Goal: Find specific page/section: Find specific page/section

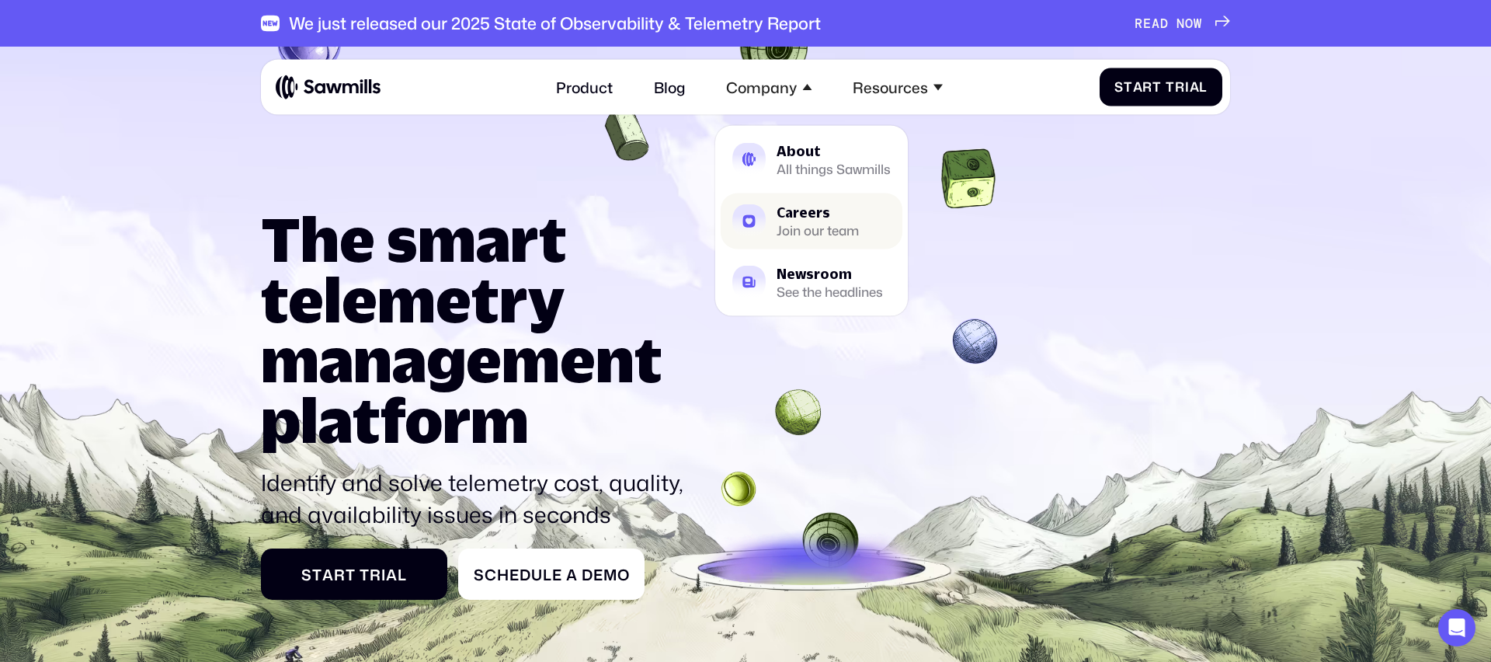
click at [782, 215] on div "Careers" at bounding box center [818, 211] width 82 height 13
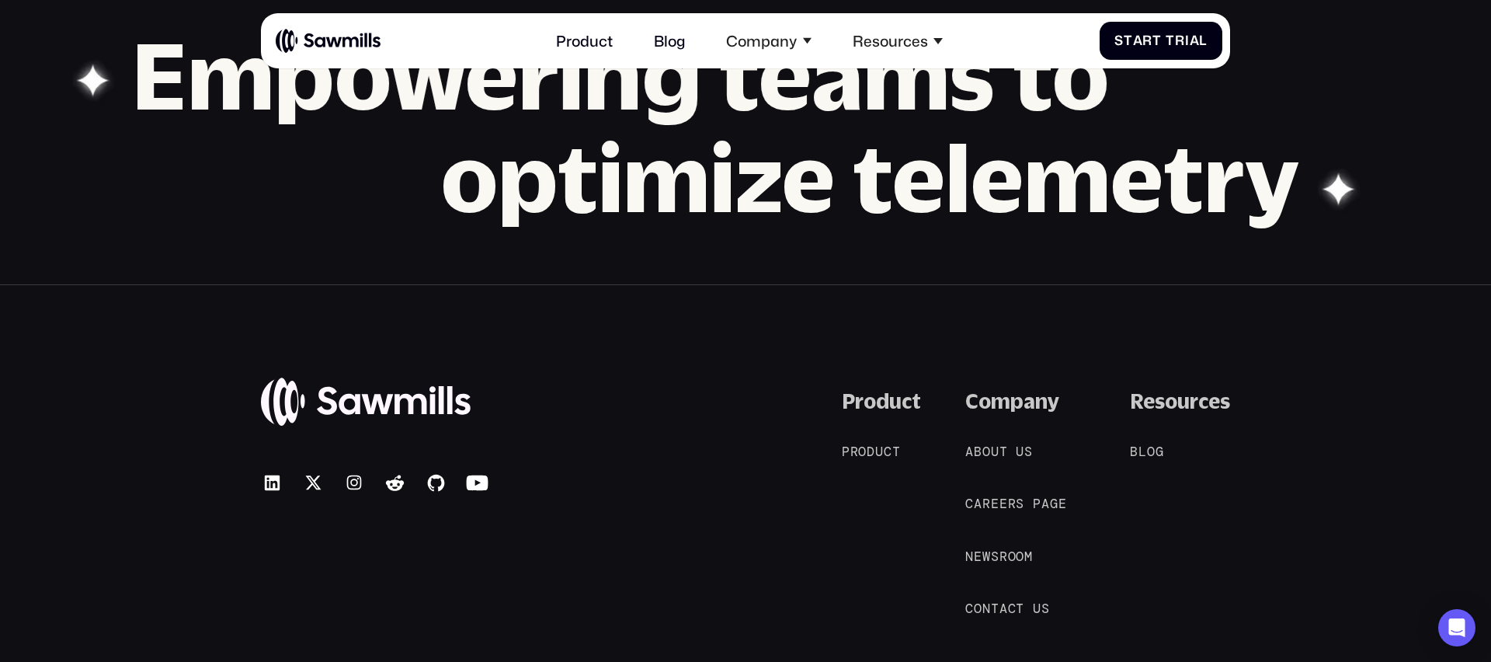
scroll to position [1765, 0]
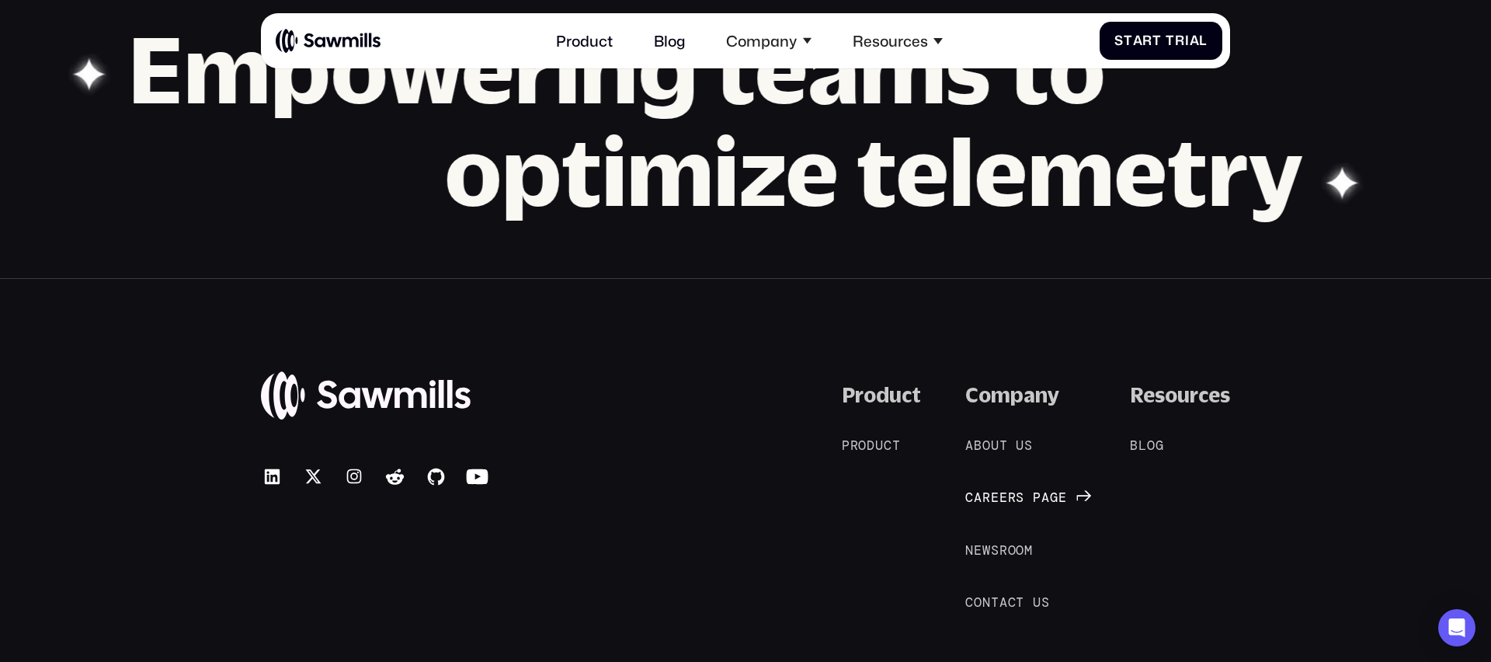
click at [1009, 498] on span "r" at bounding box center [1012, 497] width 9 height 16
